Goal: Find specific page/section

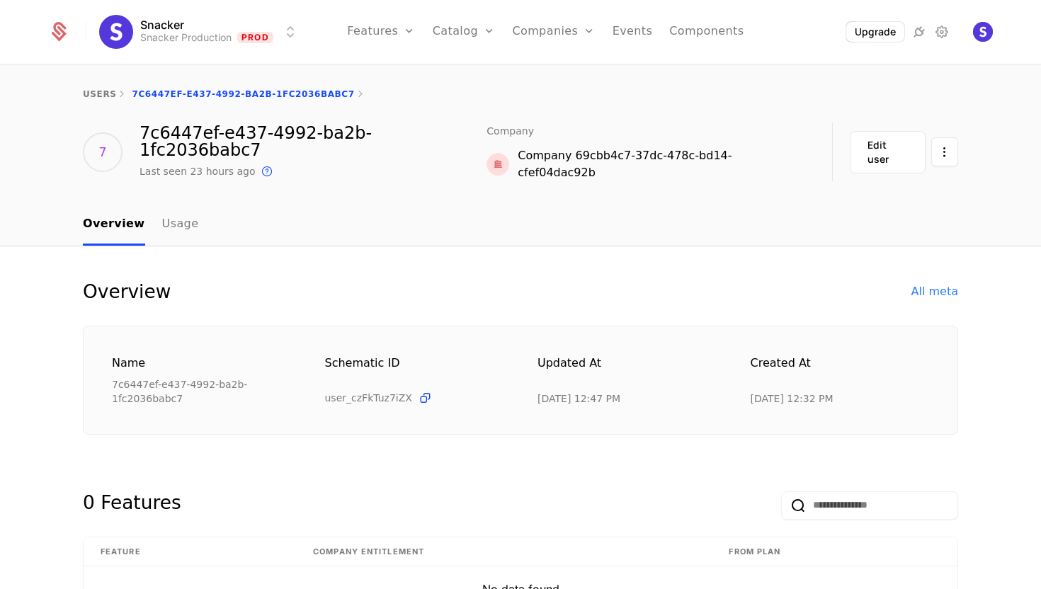
click at [568, 30] on link "Companies" at bounding box center [553, 32] width 83 height 64
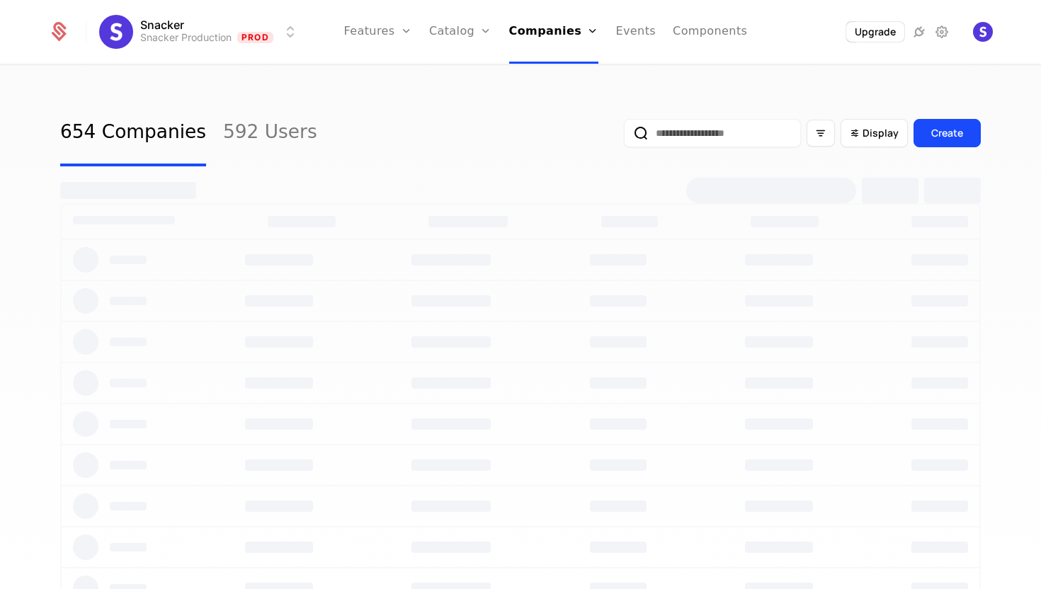
click at [571, 71] on link "Companies" at bounding box center [558, 69] width 65 height 11
click at [671, 131] on input "email" at bounding box center [712, 133] width 177 height 28
paste input "**********"
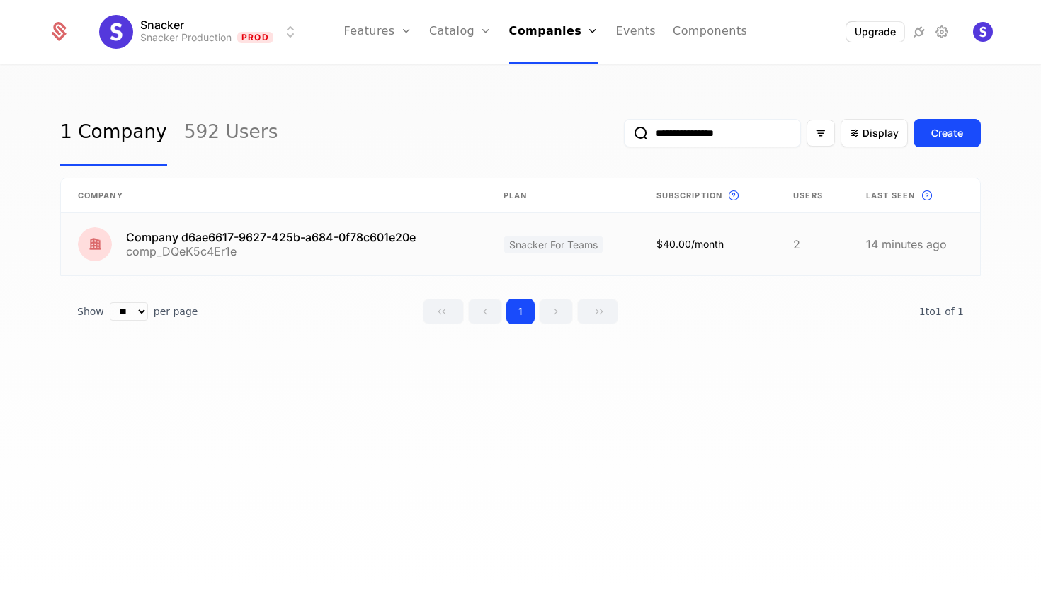
type input "**********"
click at [387, 237] on link at bounding box center [274, 244] width 426 height 62
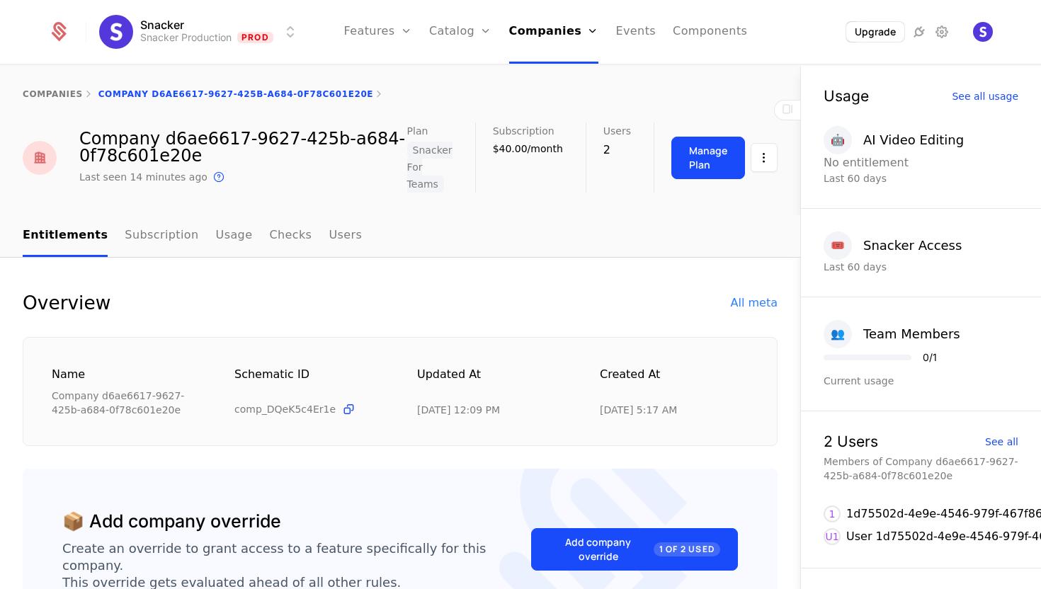
click at [333, 236] on link "Users" at bounding box center [345, 236] width 33 height 42
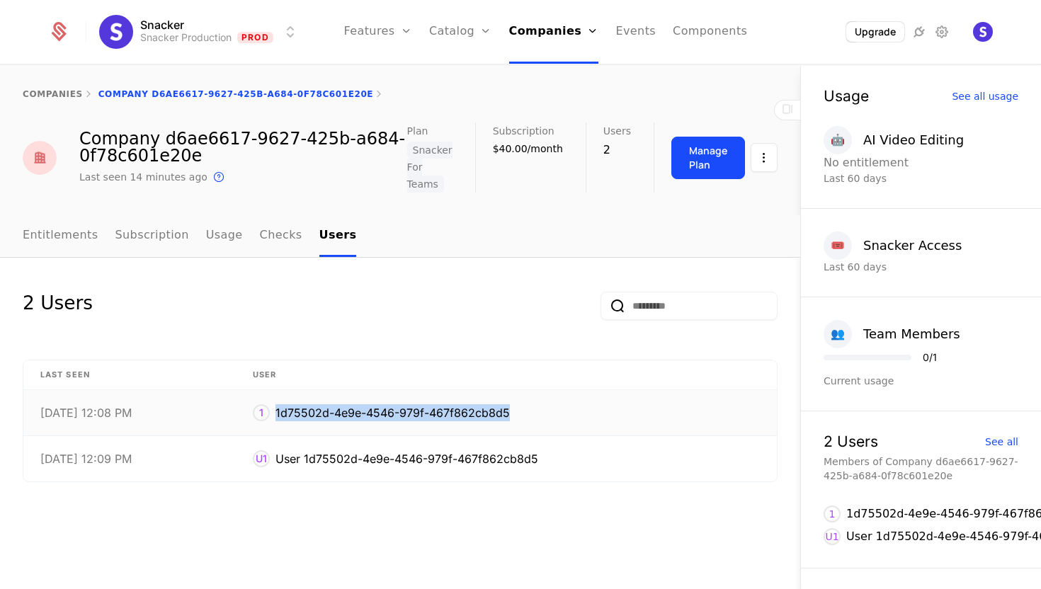
drag, startPoint x: 523, startPoint y: 417, endPoint x: 281, endPoint y: 417, distance: 241.5
click at [281, 417] on div "1 1d75502d-4e9e-4546-979f-467f862cb8d5" at bounding box center [506, 412] width 507 height 17
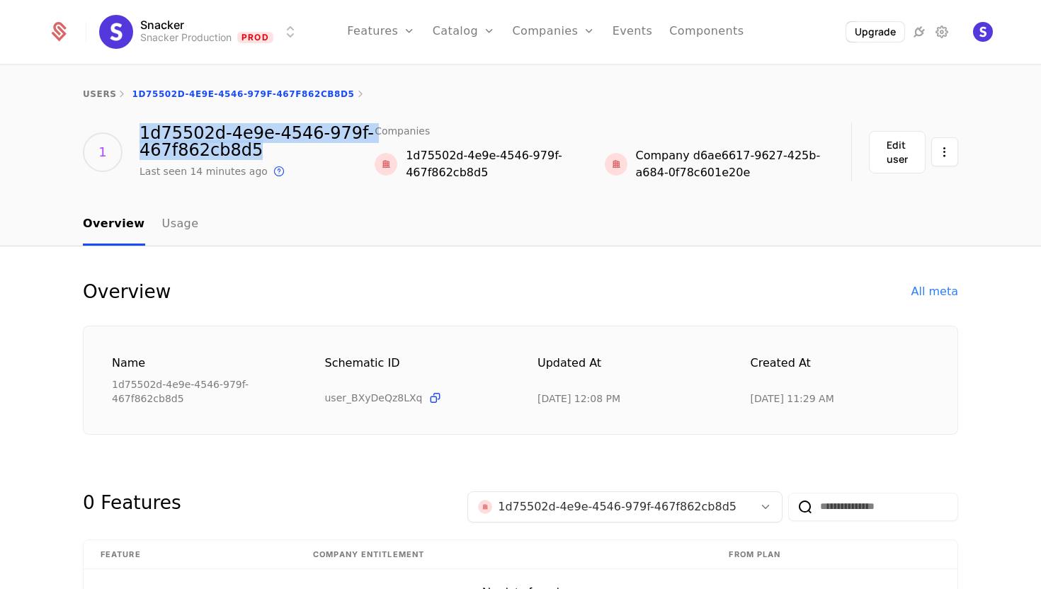
drag, startPoint x: 288, startPoint y: 152, endPoint x: 141, endPoint y: 132, distance: 148.0
click at [141, 132] on div "1d75502d-4e9e-4546-979f-467f862cb8d5" at bounding box center [257, 142] width 235 height 34
copy div "1d75502d-4e9e-4546-979f-467f862cb8d5"
